Goal: Find specific page/section: Find specific page/section

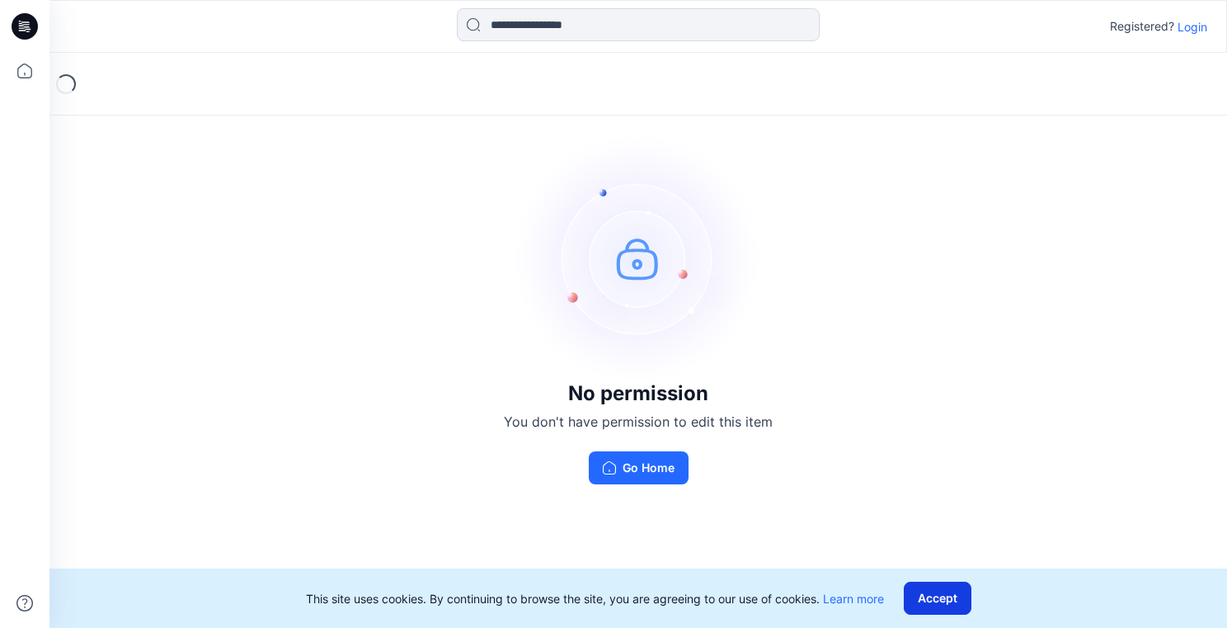
click at [932, 592] on button "Accept" at bounding box center [938, 597] width 68 height 33
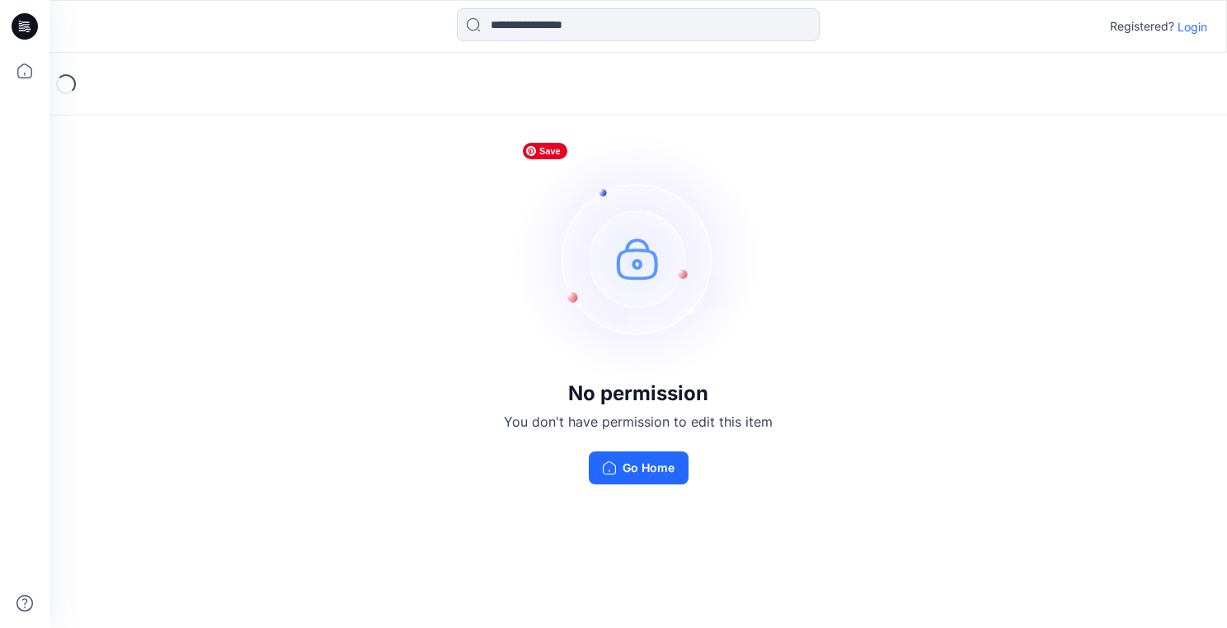
click at [639, 263] on img at bounding box center [638, 257] width 247 height 247
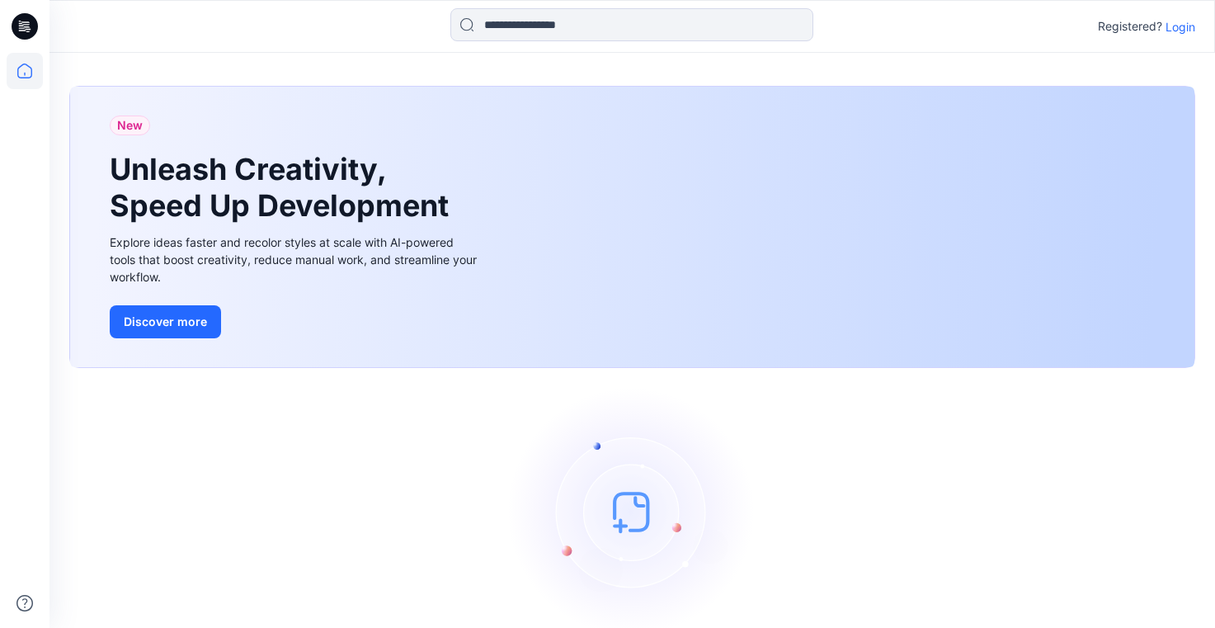
click at [1180, 33] on p "Login" at bounding box center [1180, 26] width 30 height 17
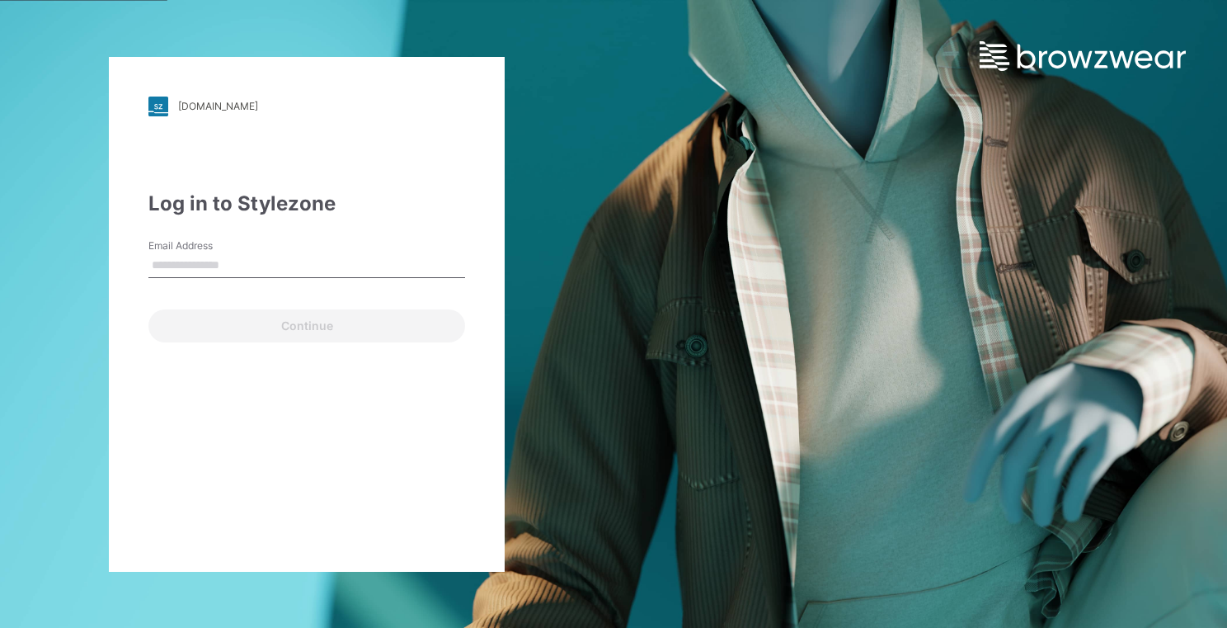
click at [263, 266] on input "Email Address" at bounding box center [306, 265] width 317 height 25
type input "**********"
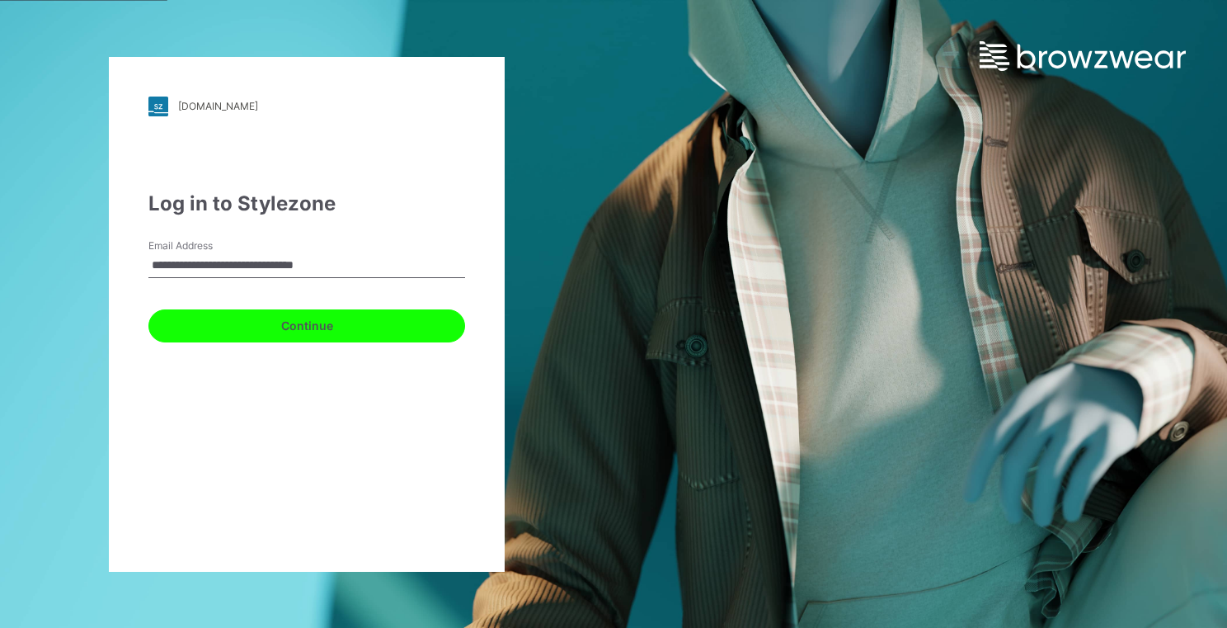
click at [305, 327] on button "Continue" at bounding box center [306, 325] width 317 height 33
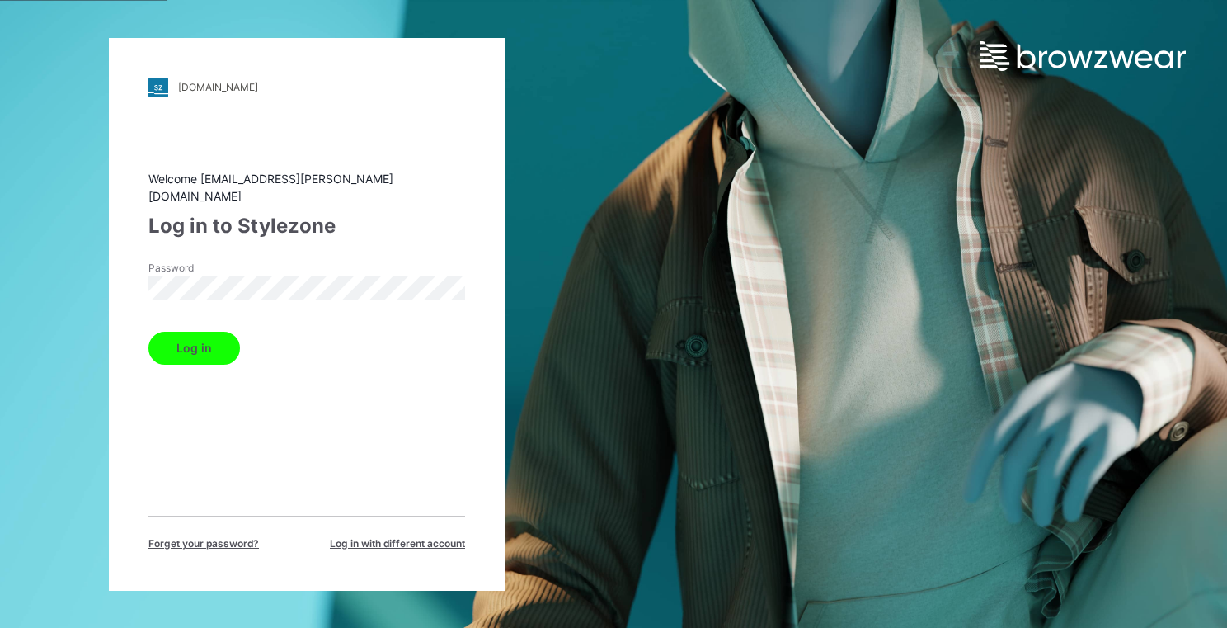
click at [197, 332] on button "Log in" at bounding box center [194, 348] width 92 height 33
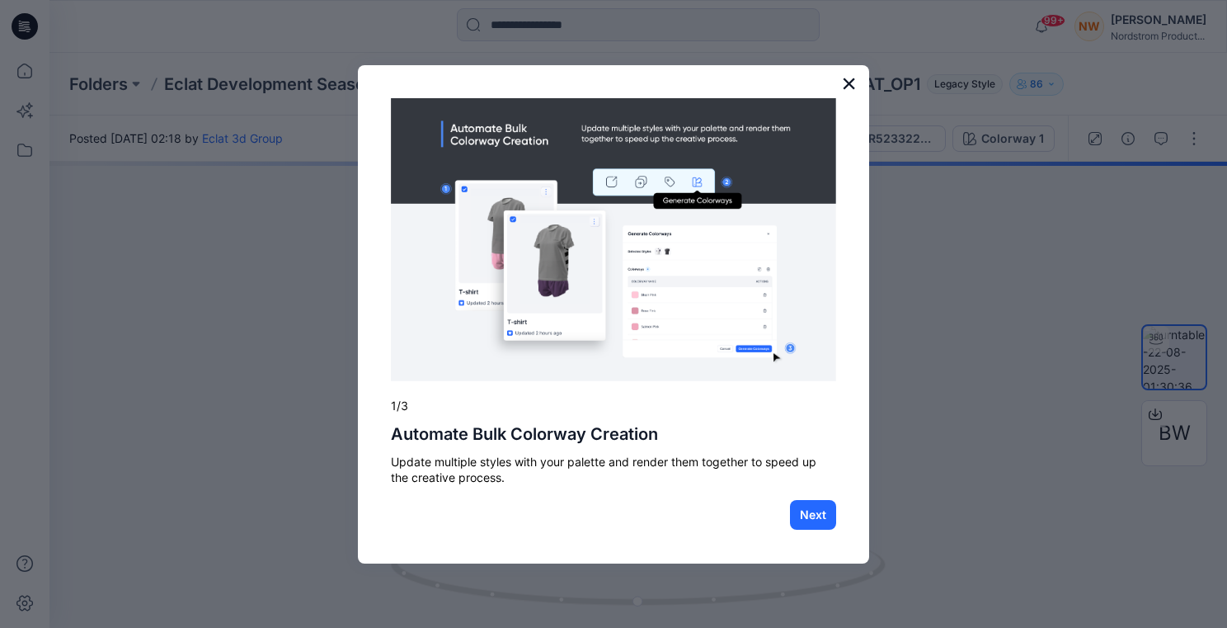
click at [847, 79] on button "×" at bounding box center [849, 83] width 16 height 26
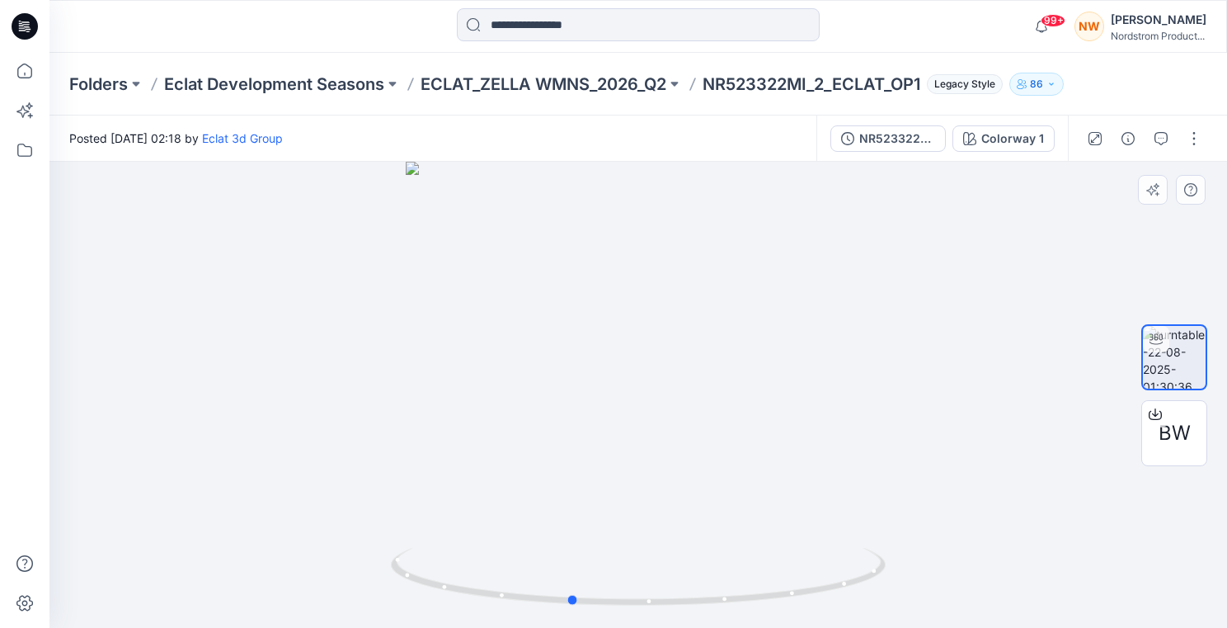
drag, startPoint x: 759, startPoint y: 440, endPoint x: 689, endPoint y: 459, distance: 72.6
click at [689, 459] on div at bounding box center [638, 395] width 1178 height 466
click at [1184, 365] on img at bounding box center [1174, 357] width 63 height 63
click at [711, 604] on icon at bounding box center [640, 579] width 499 height 62
drag, startPoint x: 760, startPoint y: 441, endPoint x: 567, endPoint y: 426, distance: 194.5
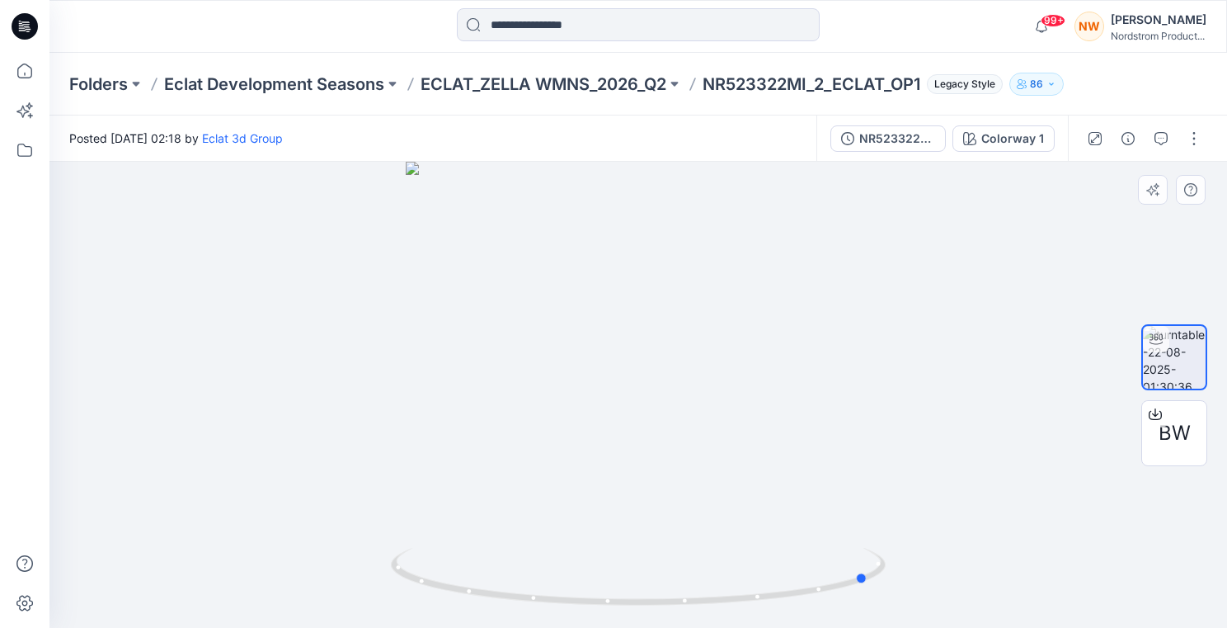
click at [567, 426] on div at bounding box center [638, 395] width 1178 height 466
drag, startPoint x: 756, startPoint y: 497, endPoint x: 586, endPoint y: 505, distance: 170.1
click at [586, 505] on div at bounding box center [638, 395] width 1178 height 466
drag, startPoint x: 709, startPoint y: 80, endPoint x: 812, endPoint y: 88, distance: 102.6
click at [812, 88] on p "NR523322MI_2_ECLAT_OP1" at bounding box center [812, 84] width 218 height 23
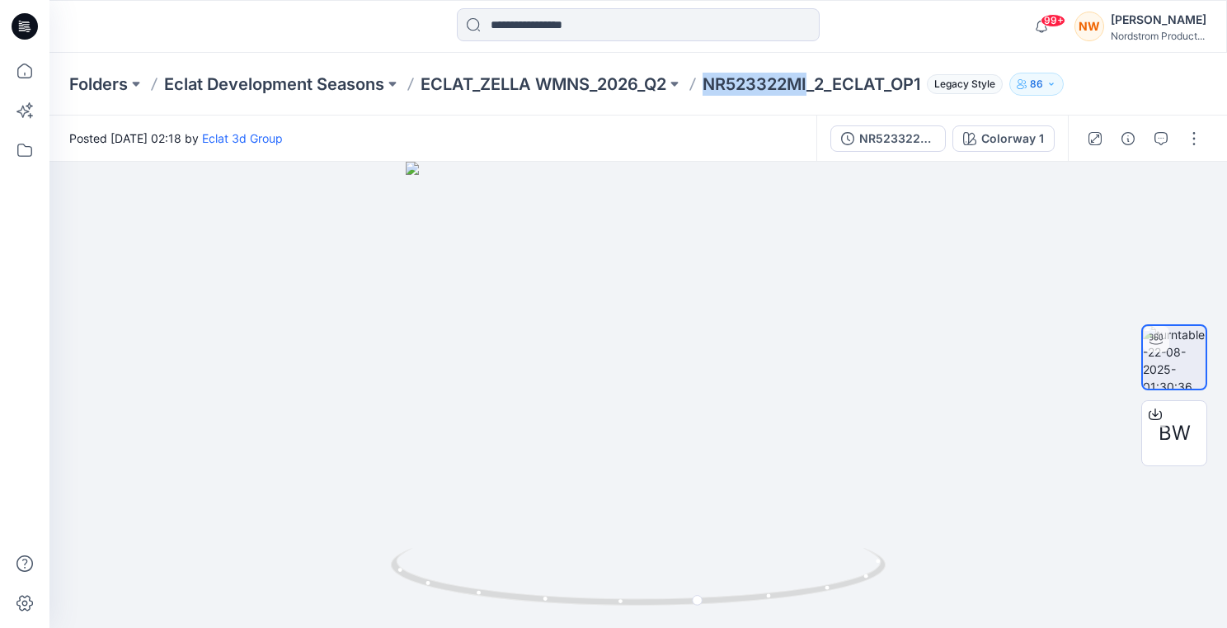
copy p "NR523322MI"
